Goal: Task Accomplishment & Management: Complete application form

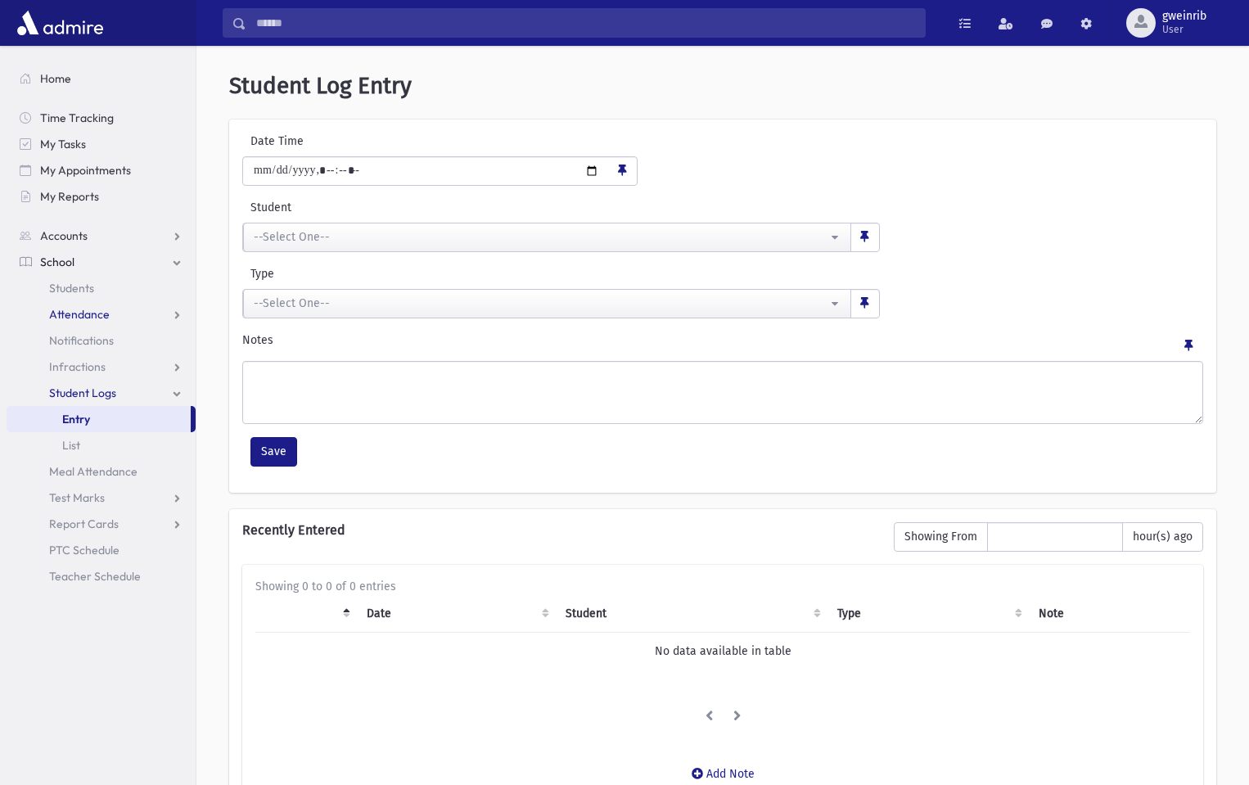
drag, startPoint x: 0, startPoint y: 0, endPoint x: 89, endPoint y: 316, distance: 328.2
click at [89, 316] on span "Attendance" at bounding box center [79, 314] width 61 height 15
click at [89, 340] on span "Entry" at bounding box center [76, 340] width 28 height 15
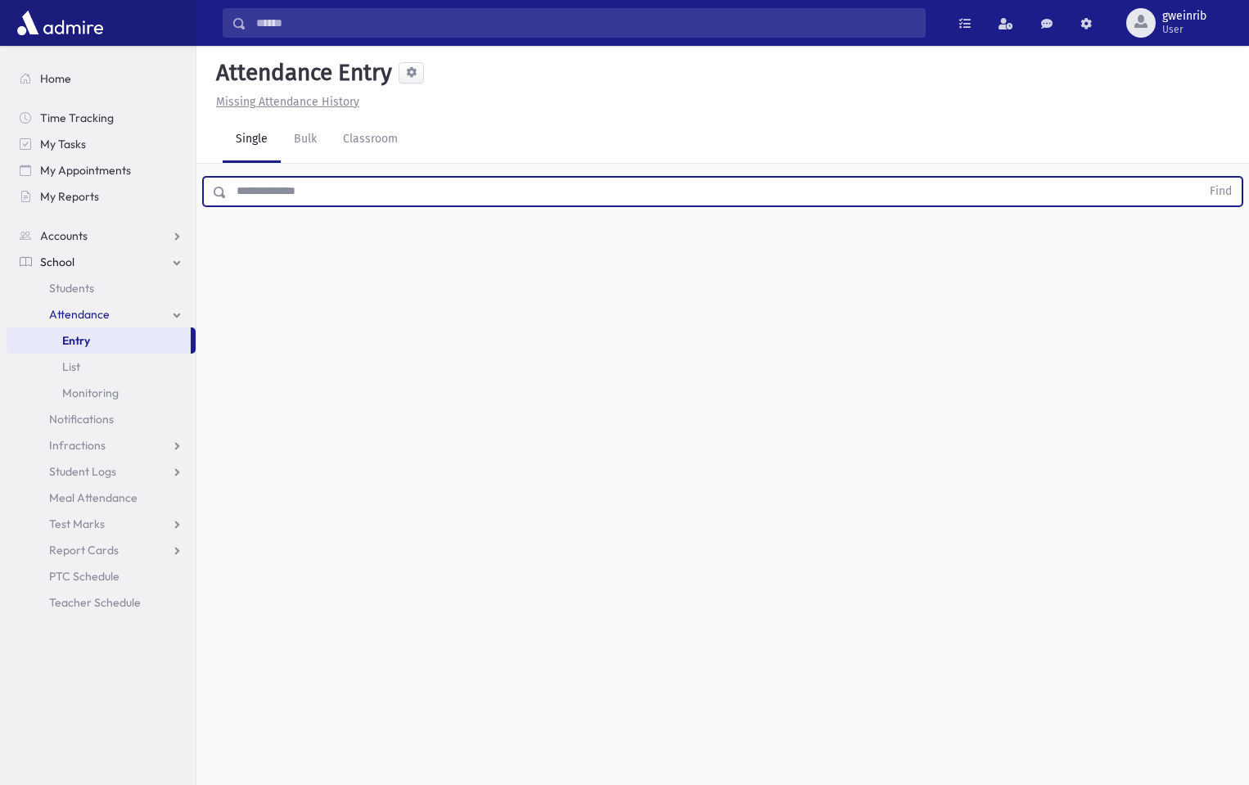
click at [269, 197] on input "text" at bounding box center [714, 191] width 974 height 29
click at [1200, 178] on button "Find" at bounding box center [1221, 192] width 42 height 28
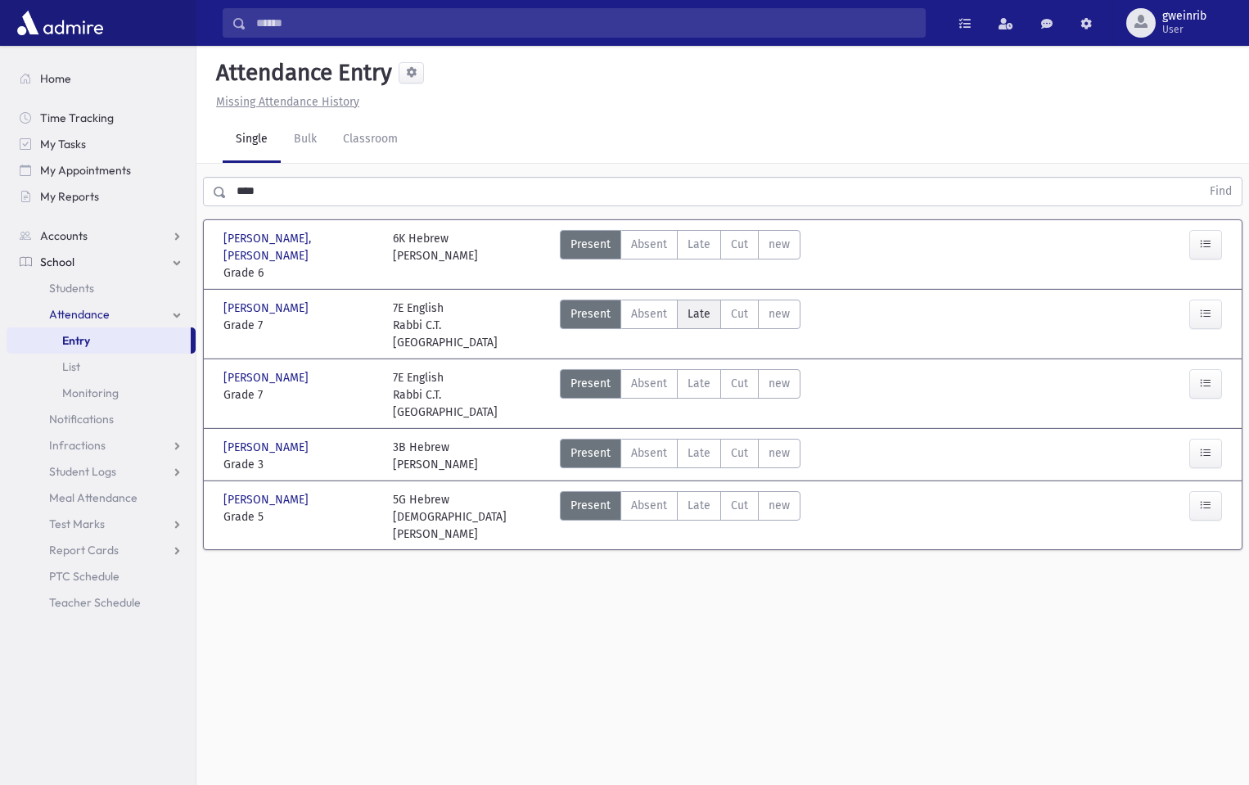
click at [708, 305] on span "Late" at bounding box center [698, 313] width 23 height 17
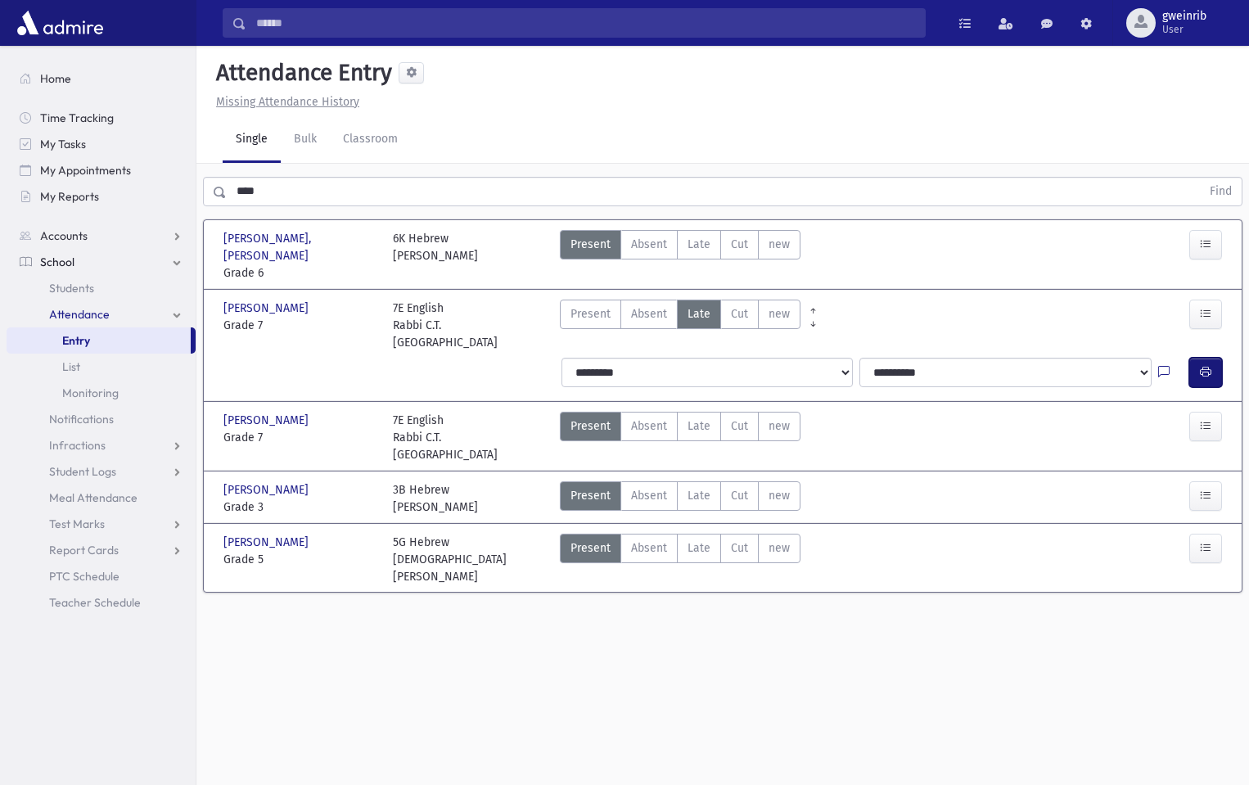
click at [1208, 365] on icon "button" at bounding box center [1205, 372] width 11 height 14
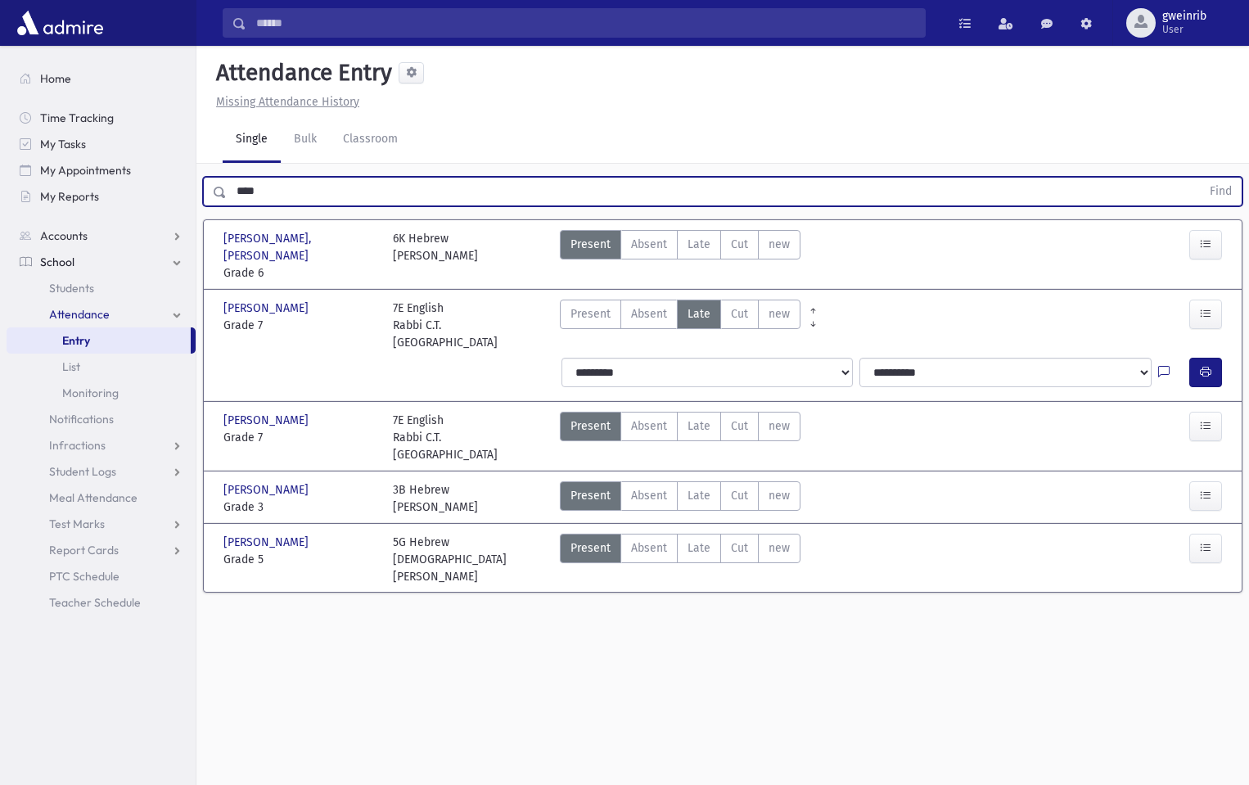
drag, startPoint x: 294, startPoint y: 187, endPoint x: 239, endPoint y: 192, distance: 55.0
click at [239, 192] on input "****" at bounding box center [714, 191] width 974 height 29
type input "***"
click at [1200, 178] on button "Find" at bounding box center [1221, 192] width 42 height 28
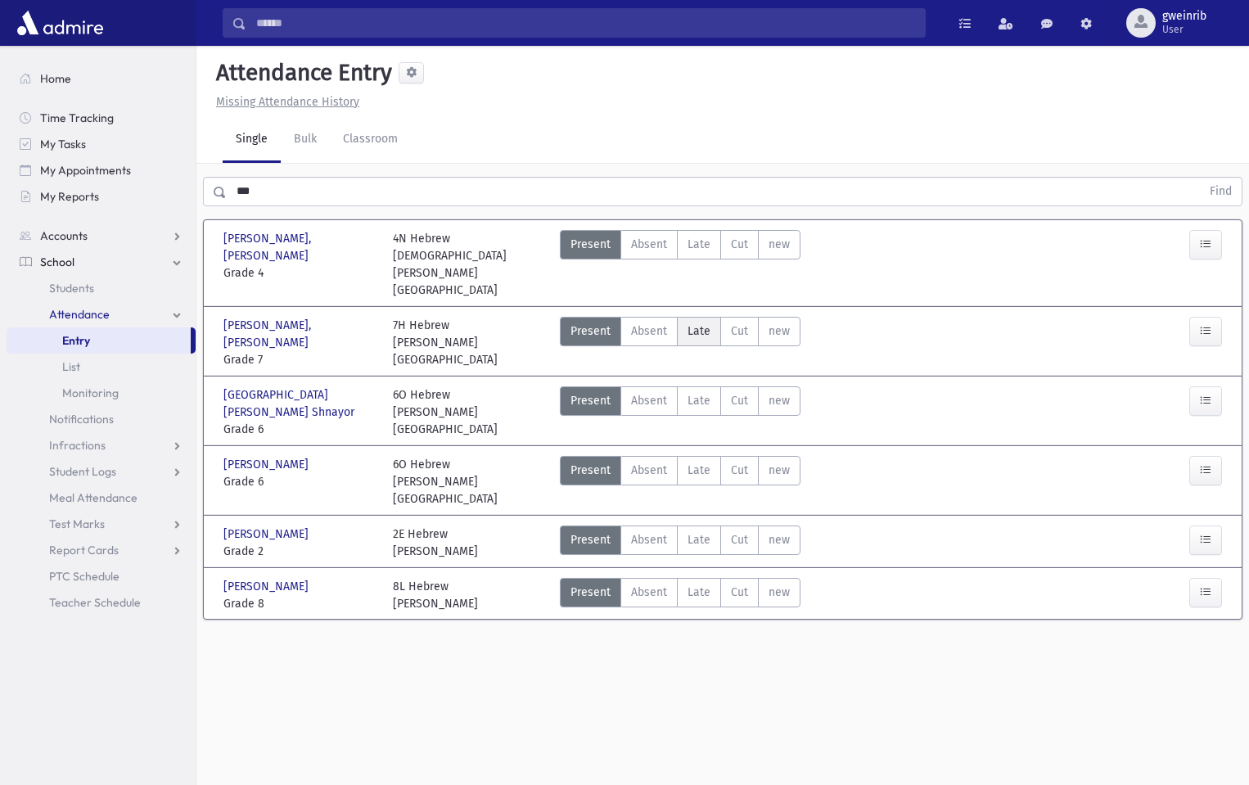
click at [698, 322] on span "Late" at bounding box center [698, 330] width 23 height 17
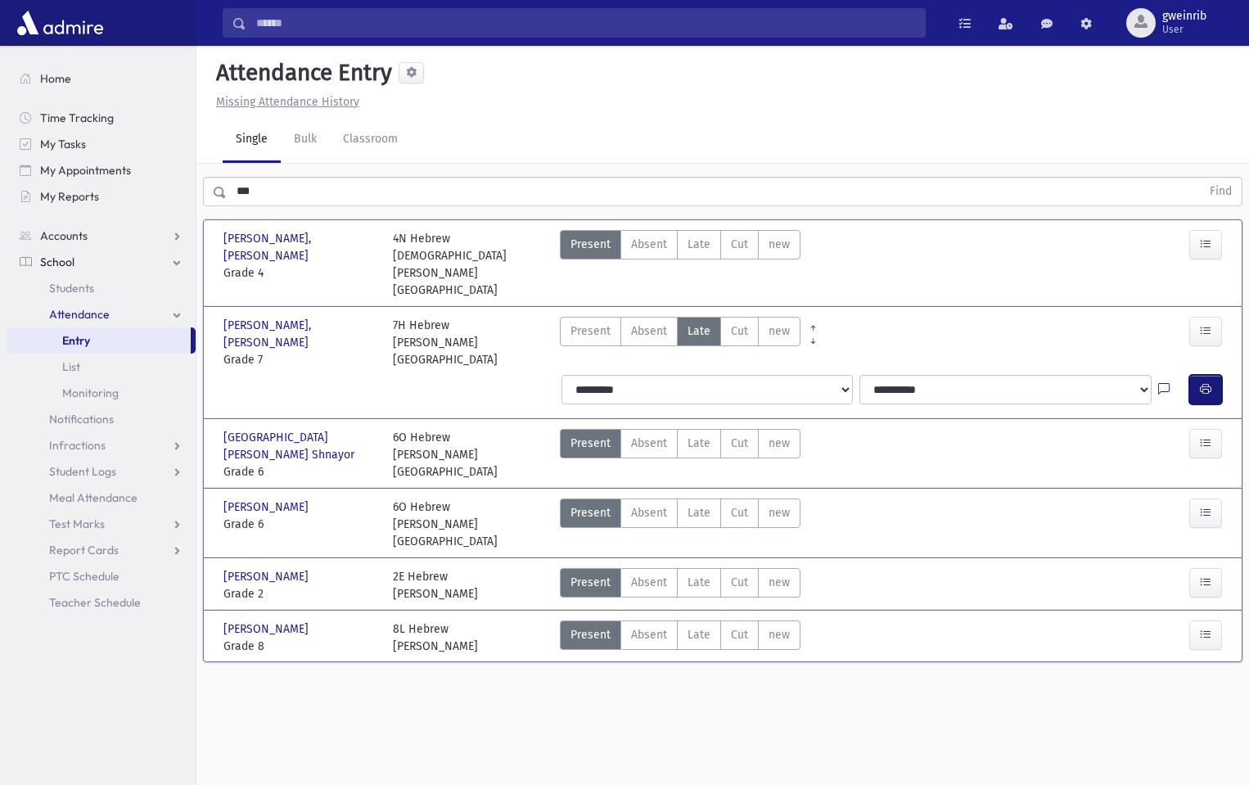
click at [1206, 382] on icon "button" at bounding box center [1205, 389] width 11 height 14
